Goal: Navigation & Orientation: Find specific page/section

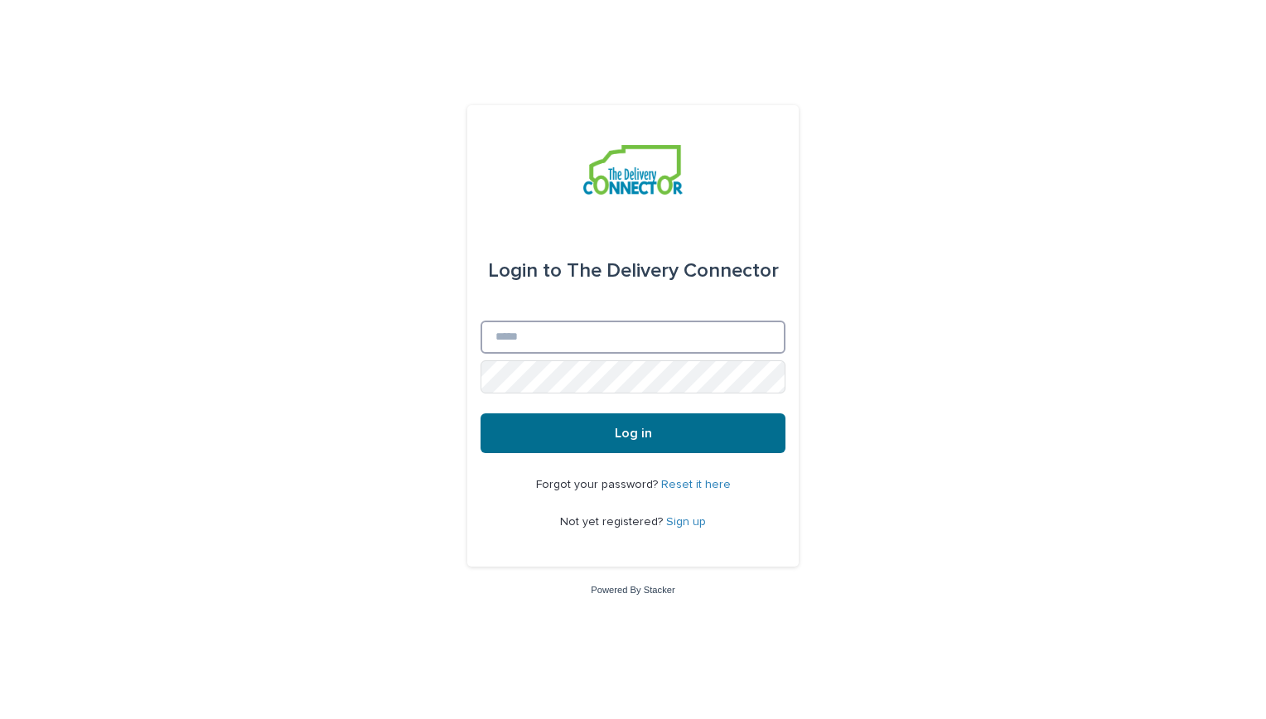
type input "**********"
click at [624, 447] on button "Log in" at bounding box center [632, 433] width 305 height 40
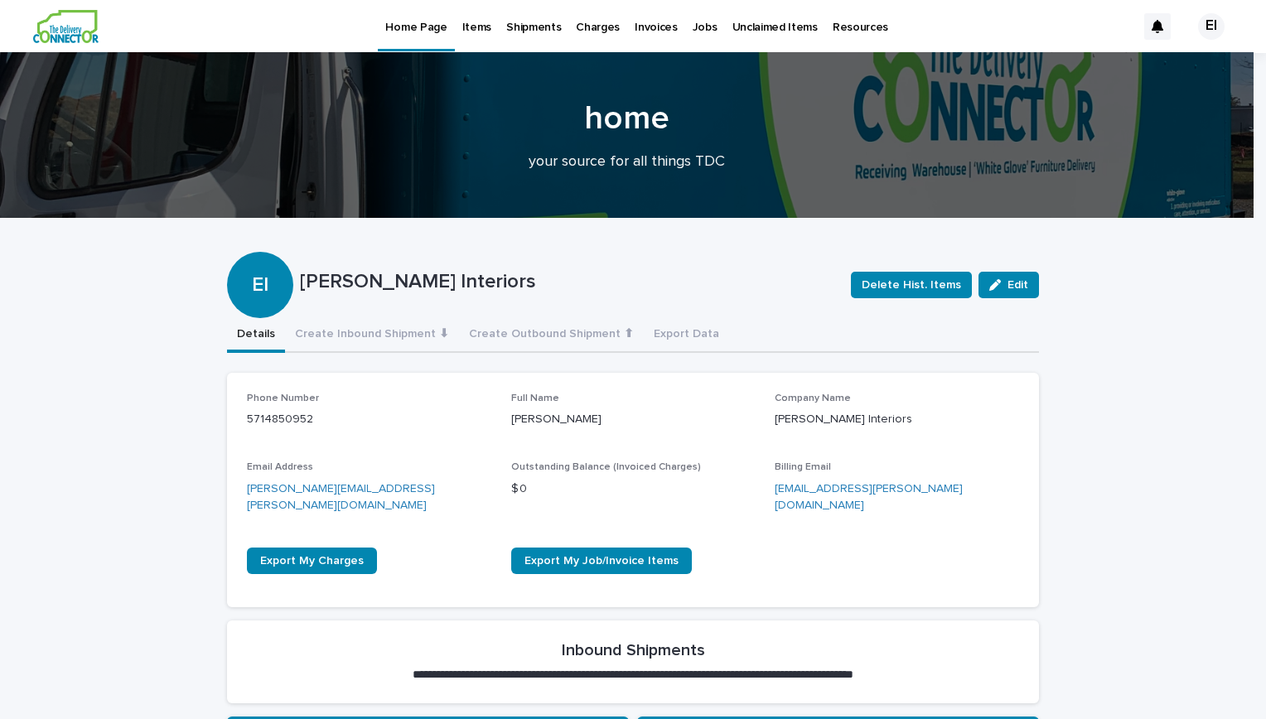
click at [692, 27] on p "Jobs" at bounding box center [704, 17] width 25 height 35
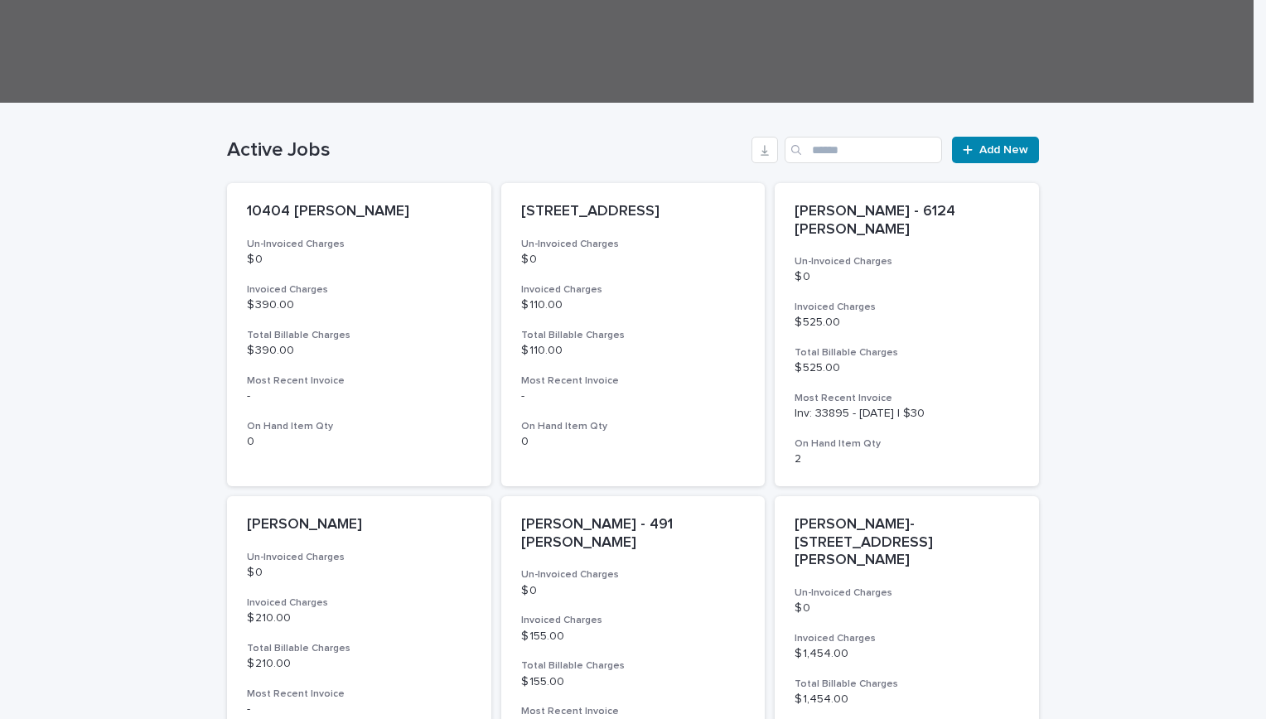
scroll to position [322, 0]
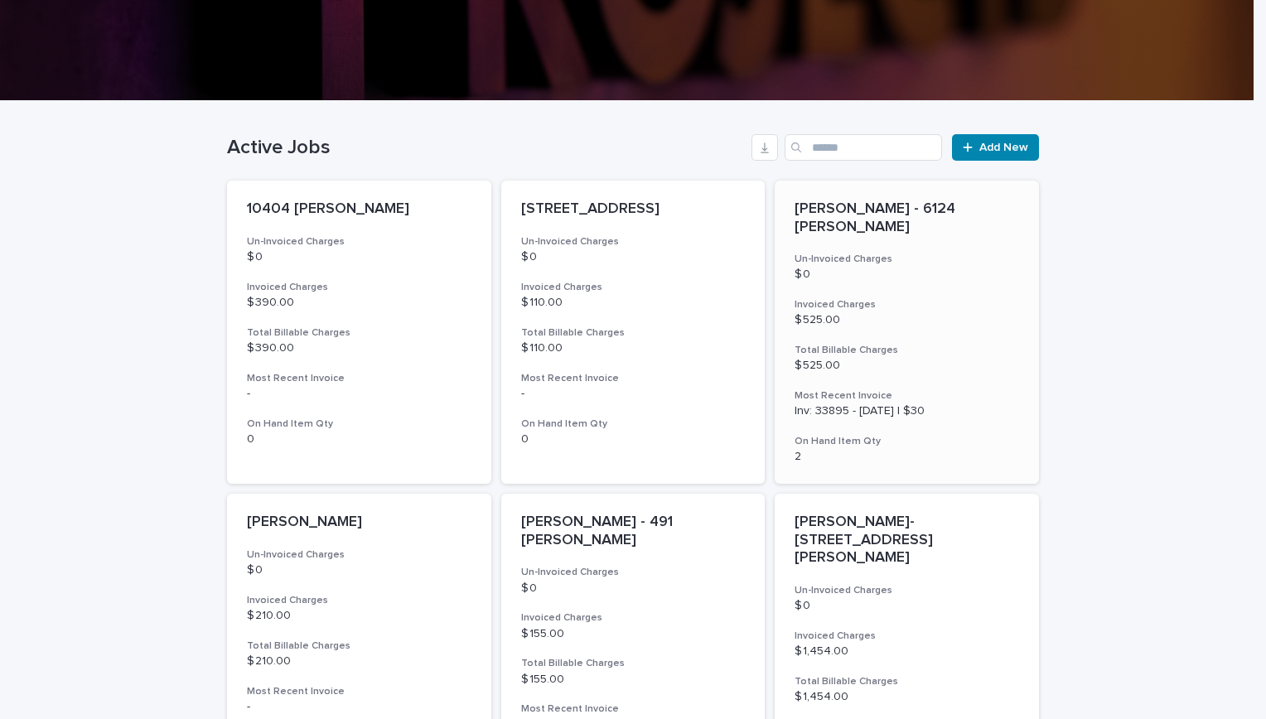
click at [866, 272] on div "[PERSON_NAME] - 6124 [PERSON_NAME] Un-Invoiced Charges $ 0 Invoiced Charges $ 5…" at bounding box center [906, 332] width 264 height 303
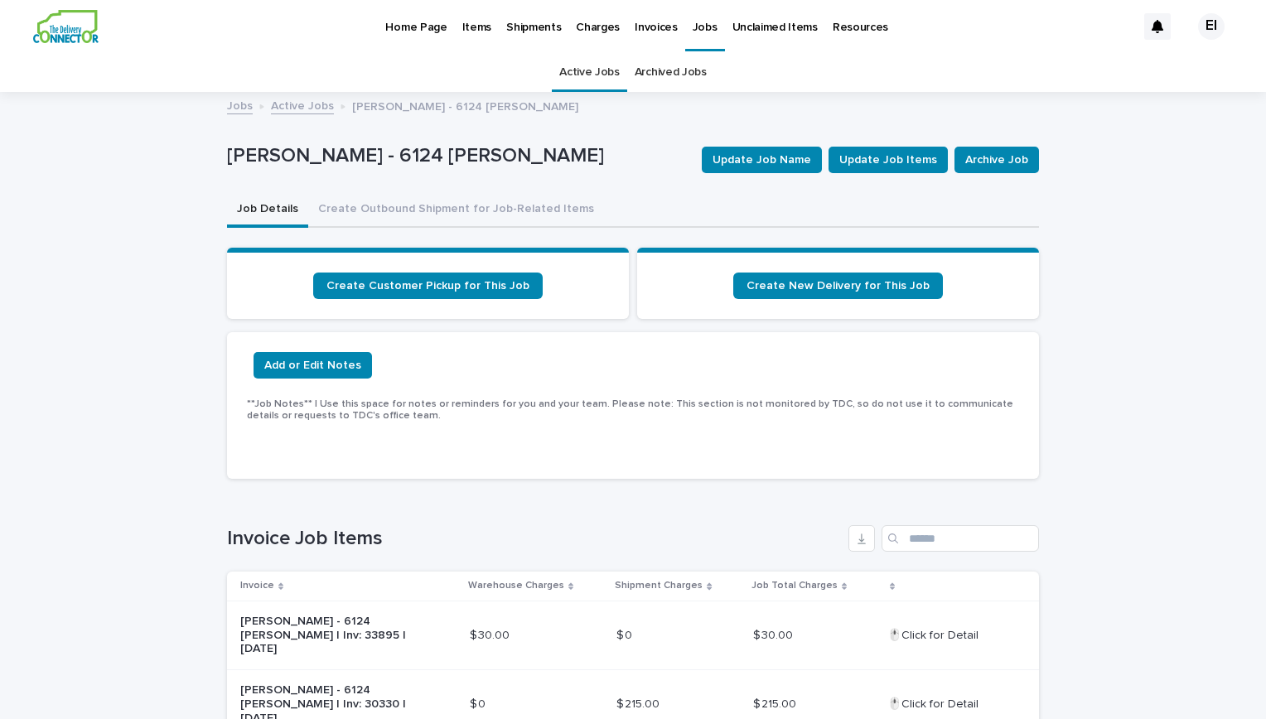
click at [475, 23] on p "Items" at bounding box center [476, 17] width 29 height 35
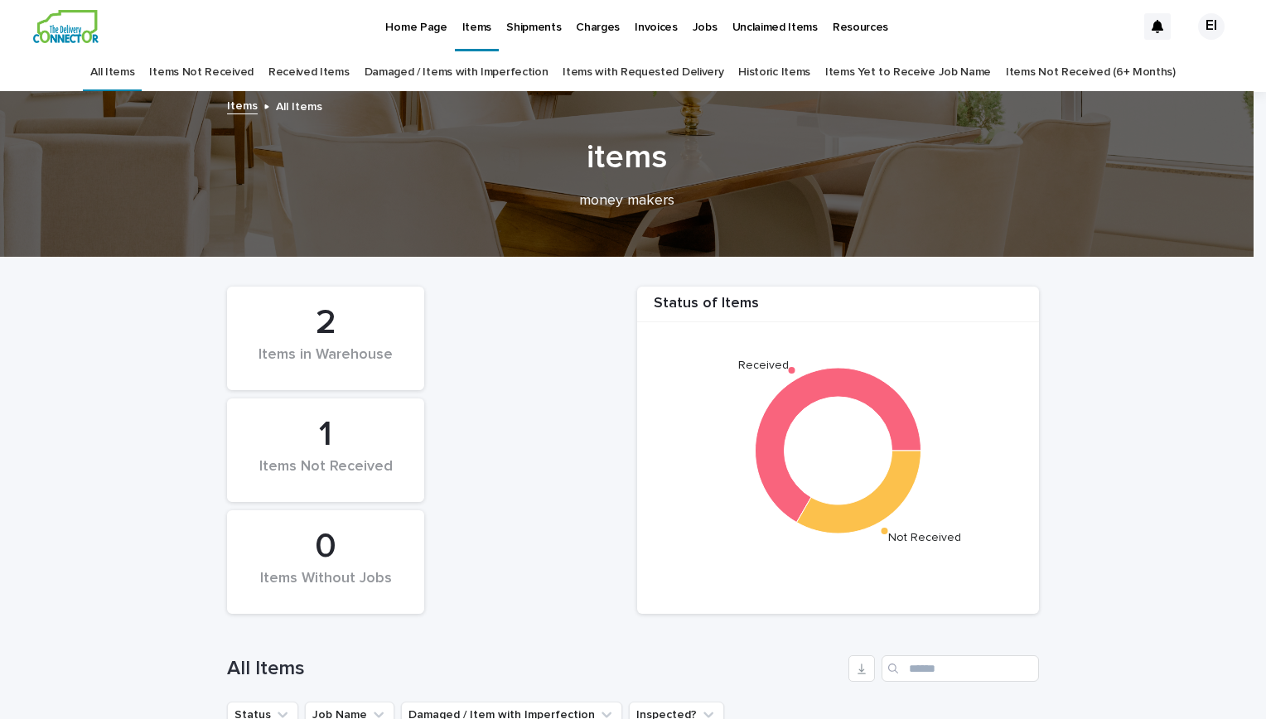
click at [697, 21] on p "Jobs" at bounding box center [704, 17] width 25 height 35
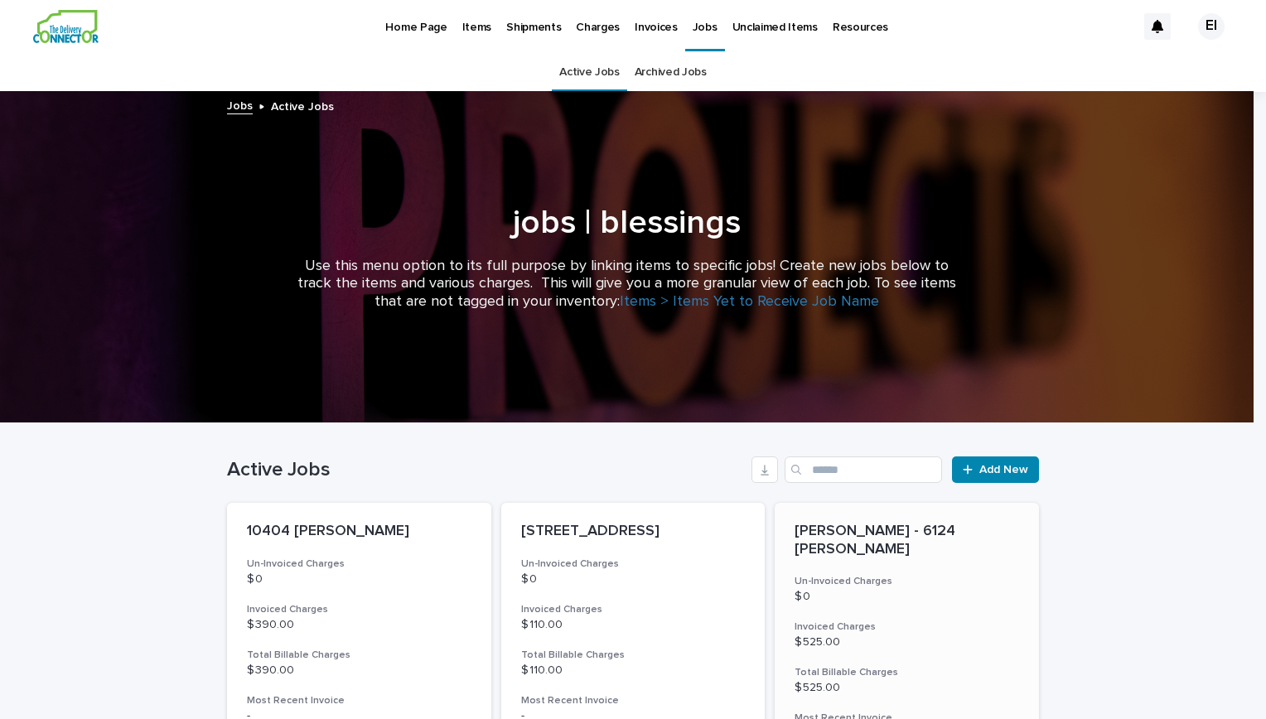
click at [903, 596] on div "[PERSON_NAME] - 6124 [PERSON_NAME] Un-Invoiced Charges $ 0 Invoiced Charges $ 5…" at bounding box center [906, 654] width 264 height 303
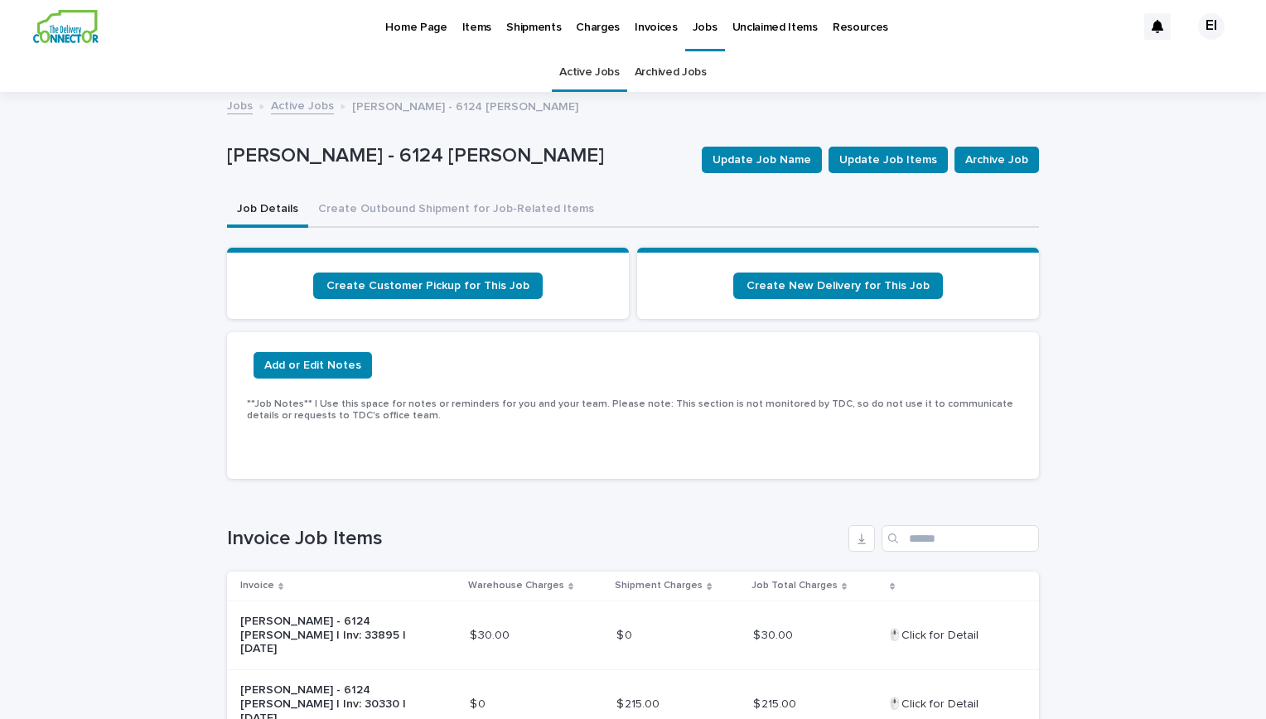
click at [425, 19] on p "Home Page" at bounding box center [415, 17] width 61 height 35
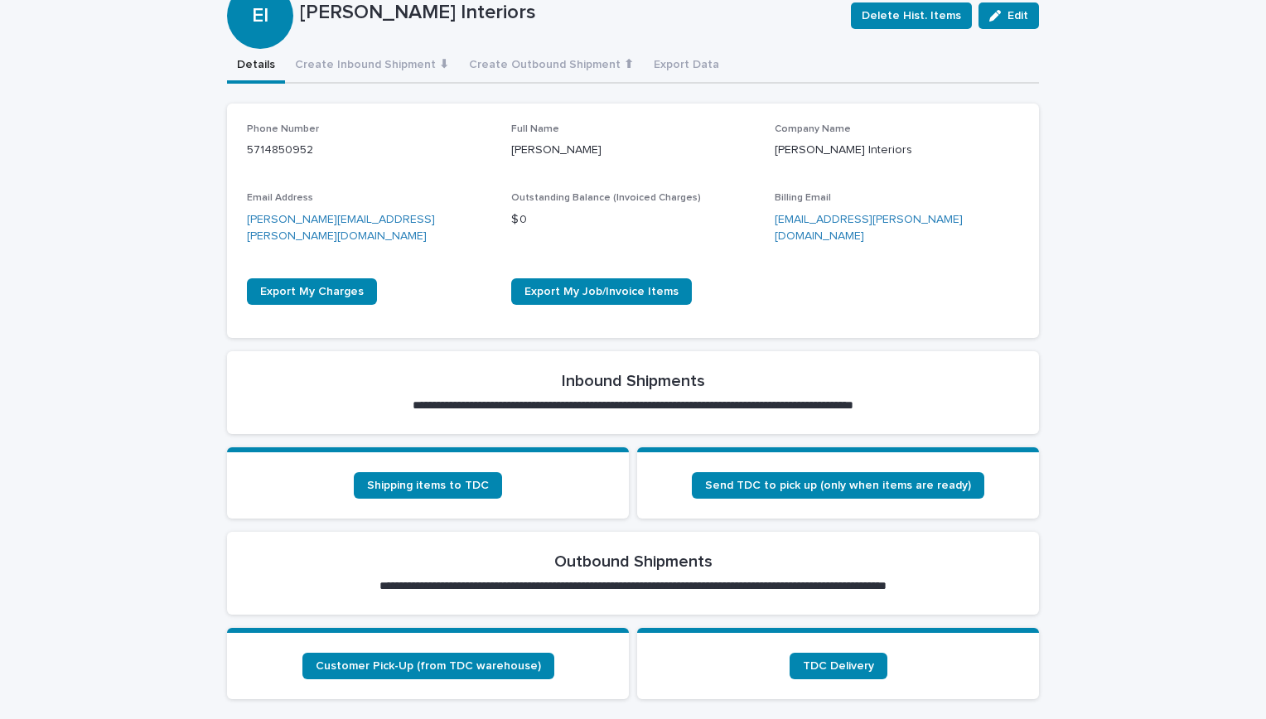
scroll to position [277, 0]
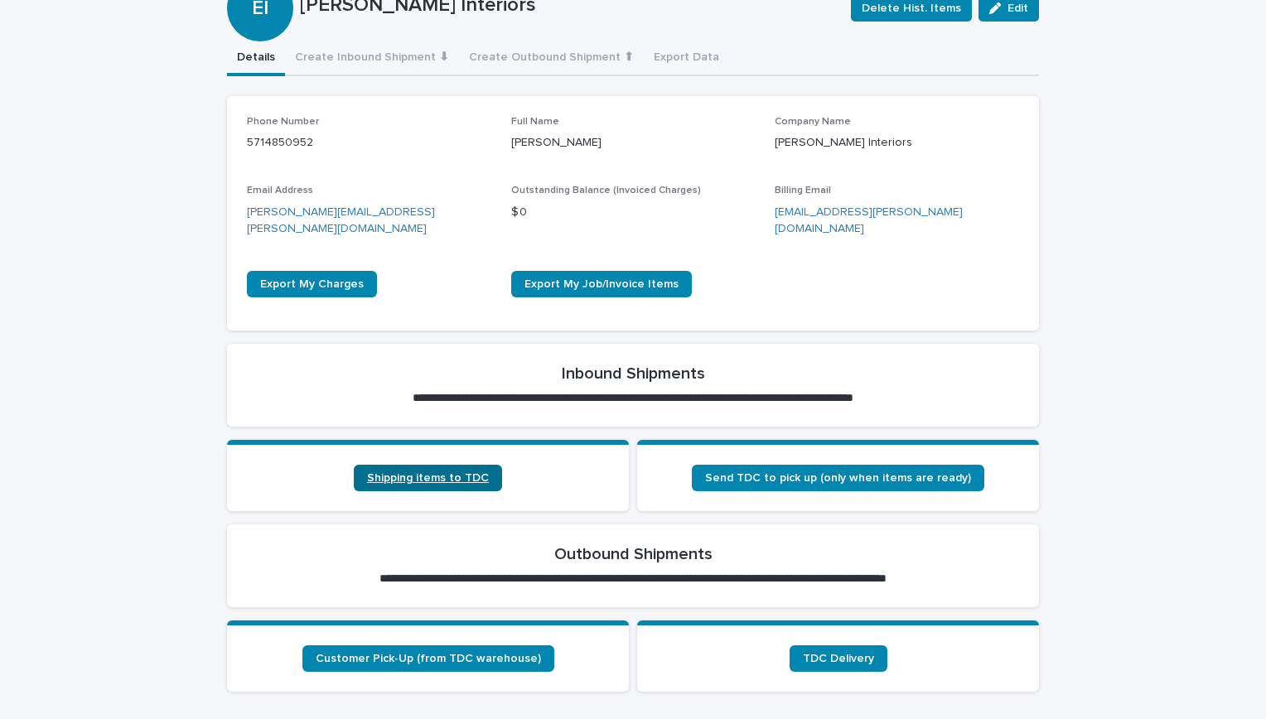
click at [407, 467] on link "Shipping items to TDC" at bounding box center [428, 478] width 148 height 27
